Goal: Task Accomplishment & Management: Use online tool/utility

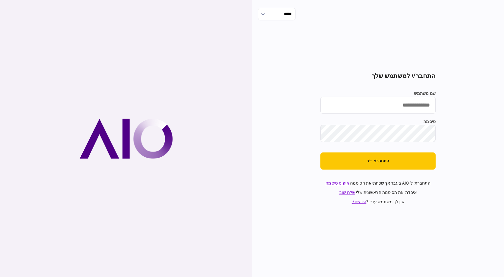
click at [413, 104] on input "שם משתמש" at bounding box center [378, 105] width 115 height 17
type input "*********"
click at [321, 153] on button "התחבר/י" at bounding box center [378, 161] width 115 height 17
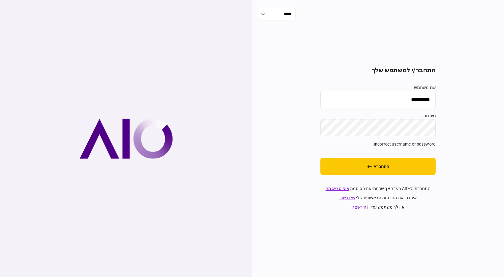
click at [321, 158] on button "התחבר/י" at bounding box center [378, 166] width 115 height 17
click at [492, 120] on div "***** התחבר/י למשתמש שלך שם משתמש ********* סיסמה Incorrect username or passwor…" at bounding box center [378, 138] width 252 height 277
click at [321, 158] on button "התחבר/י" at bounding box center [378, 166] width 115 height 17
click at [408, 100] on input "*********" at bounding box center [378, 99] width 115 height 17
click at [504, 124] on div "***** התחבר/י למשתמש שלך שם משתמש ********* סיסמה Incorrect username or passwor…" at bounding box center [378, 138] width 252 height 277
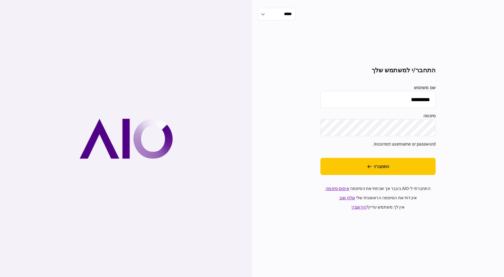
click at [321, 158] on button "התחבר/י" at bounding box center [378, 166] width 115 height 17
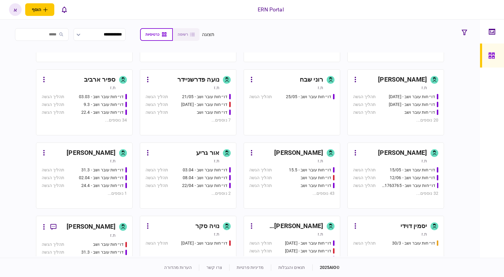
scroll to position [60, 0]
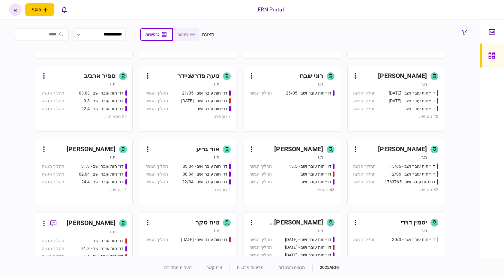
click at [309, 224] on div "[PERSON_NAME]" at bounding box center [289, 223] width 67 height 10
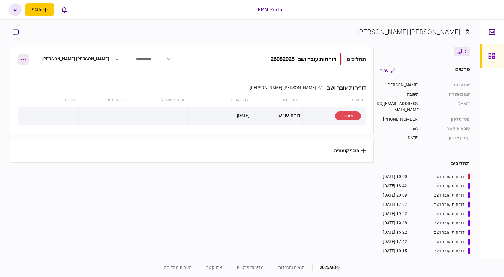
click at [23, 62] on button "button" at bounding box center [23, 59] width 11 height 11
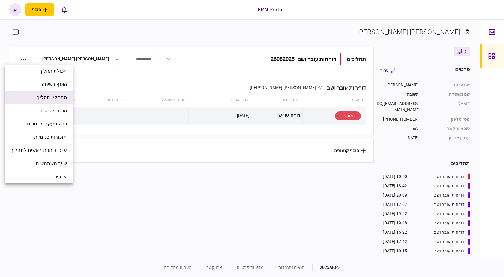
click at [55, 98] on span "התחל/י תהליך" at bounding box center [52, 97] width 30 height 7
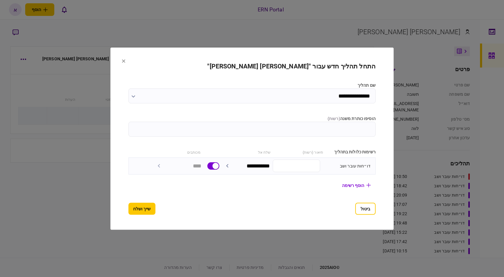
click at [299, 130] on input "הוסיפו כותרת משנה ( רשות )" at bounding box center [251, 129] width 247 height 15
type input "********"
click at [128, 215] on button "שייך ושלח" at bounding box center [141, 209] width 27 height 12
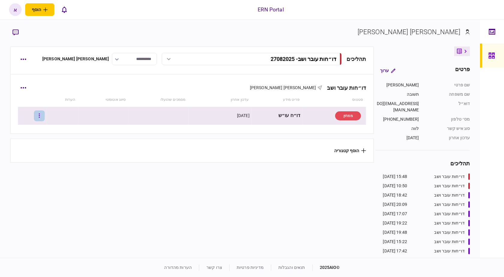
click at [42, 116] on button "button" at bounding box center [39, 115] width 11 height 11
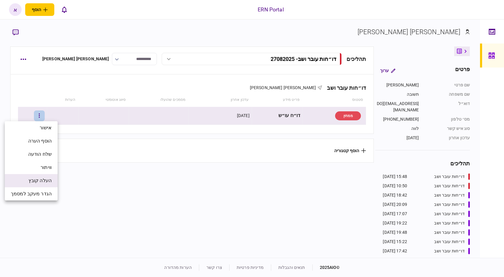
click at [43, 180] on span "העלה קובץ" at bounding box center [40, 180] width 23 height 7
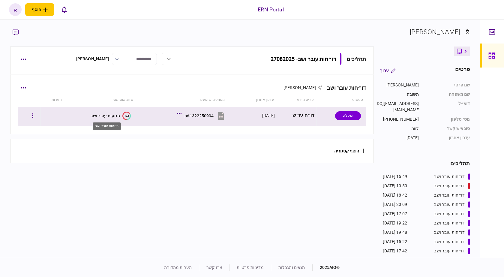
click at [104, 117] on div "תנועות עובר ושב" at bounding box center [105, 115] width 29 height 5
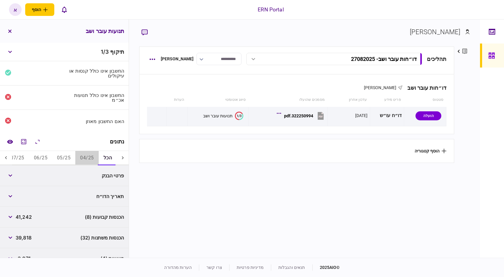
click at [89, 157] on button "04/25" at bounding box center [86, 158] width 23 height 14
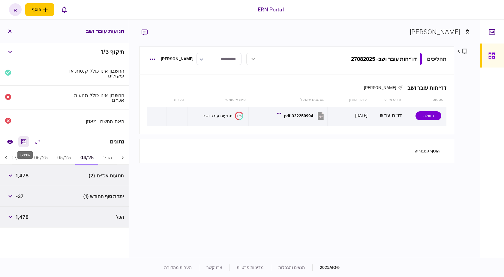
click at [25, 140] on icon "מחשבון" at bounding box center [23, 141] width 7 height 7
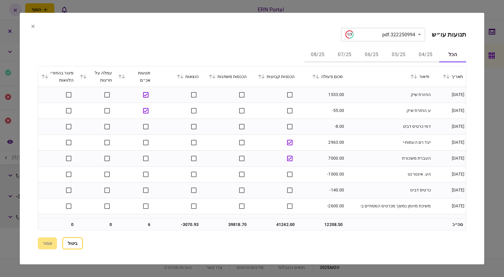
click at [389, 53] on button "05/25" at bounding box center [398, 55] width 27 height 14
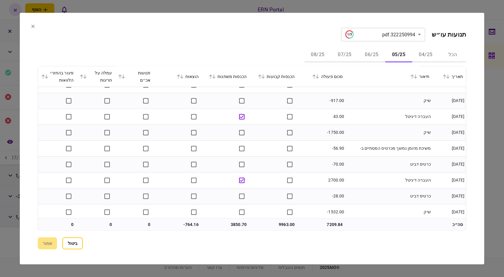
scroll to position [251, 0]
click at [371, 54] on button "06/25" at bounding box center [371, 55] width 27 height 14
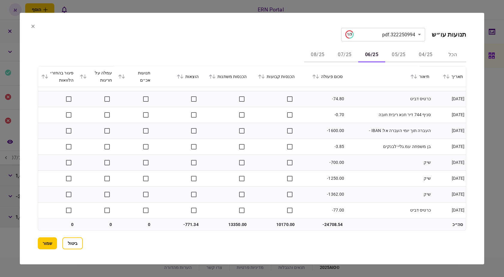
scroll to position [697, 0]
click at [343, 56] on button "07/25" at bounding box center [344, 55] width 27 height 14
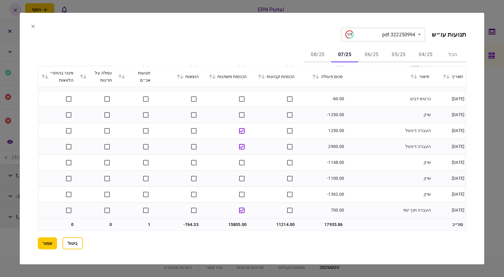
scroll to position [1063, 0]
click at [324, 60] on button "08/25" at bounding box center [317, 55] width 27 height 14
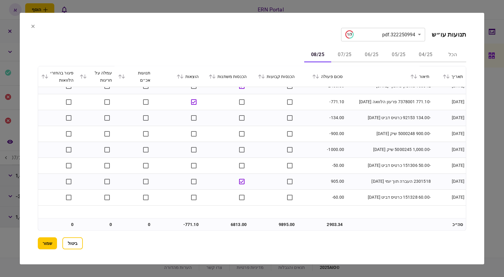
scroll to position [331, 0]
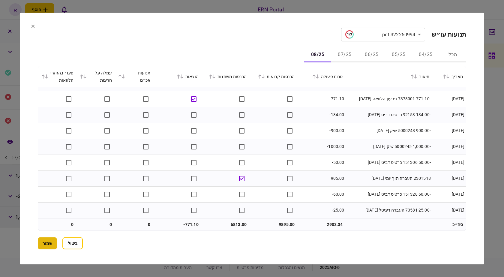
click at [47, 248] on button "שמור" at bounding box center [47, 243] width 19 height 12
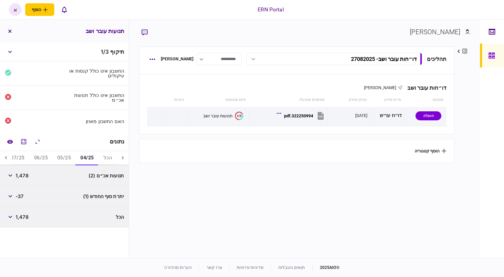
click at [4, 153] on div at bounding box center [6, 158] width 12 height 14
click at [89, 159] on button "05/25" at bounding box center [92, 158] width 23 height 14
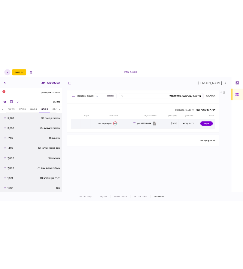
scroll to position [73, 0]
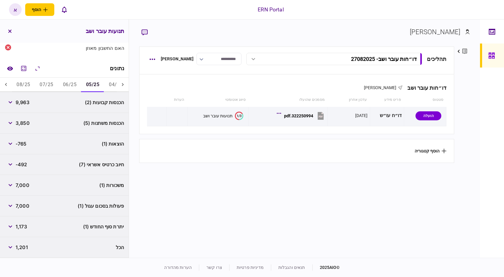
click at [23, 102] on span "9,963" at bounding box center [23, 102] width 14 height 7
copy span "9,963"
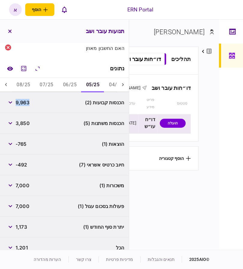
copy span "9,963"
click at [76, 86] on button "06/25" at bounding box center [69, 85] width 23 height 14
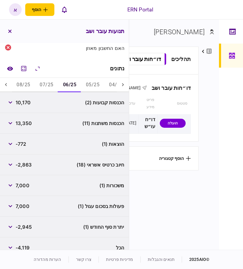
click at [26, 103] on span "10,170" at bounding box center [23, 102] width 15 height 7
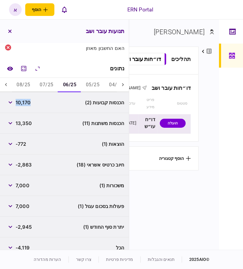
copy span "10,170"
click at [27, 229] on span "-2,945" at bounding box center [24, 226] width 16 height 7
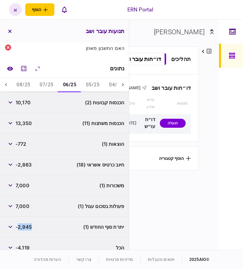
click at [27, 229] on span "-2,945" at bounding box center [24, 226] width 16 height 7
copy span "2,945"
click at [45, 87] on button "07/25" at bounding box center [46, 85] width 23 height 14
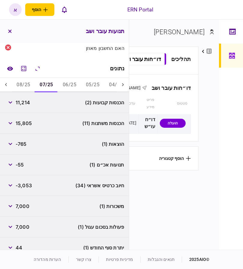
click at [22, 104] on span "11,214" at bounding box center [23, 102] width 14 height 7
drag, startPoint x: 22, startPoint y: 104, endPoint x: 39, endPoint y: 104, distance: 17.4
click at [22, 104] on span "11,214" at bounding box center [23, 102] width 14 height 7
copy span "11,214"
click at [21, 88] on button "08/25" at bounding box center [23, 85] width 23 height 14
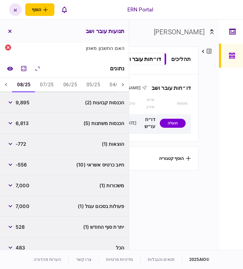
click at [23, 104] on span "9,895" at bounding box center [23, 102] width 14 height 7
copy span "9,895"
click at [21, 229] on span "528" at bounding box center [20, 226] width 9 height 7
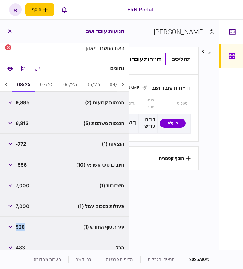
copy span "528"
